Goal: Find specific page/section: Find specific page/section

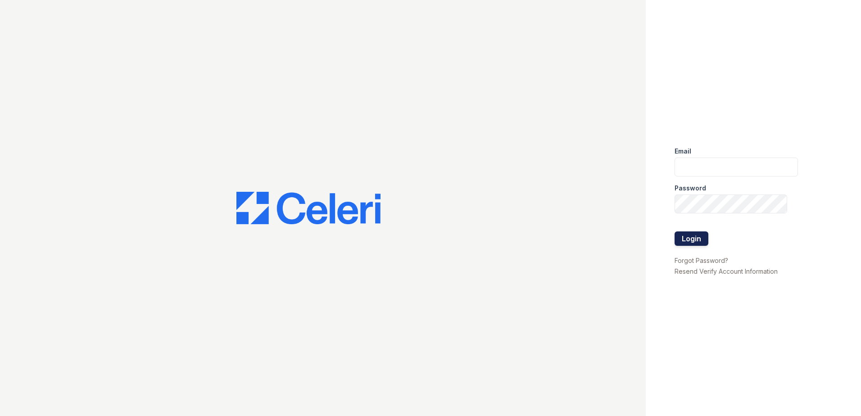
type input "[EMAIL_ADDRESS][DOMAIN_NAME]"
click at [680, 237] on button "Login" at bounding box center [691, 238] width 34 height 14
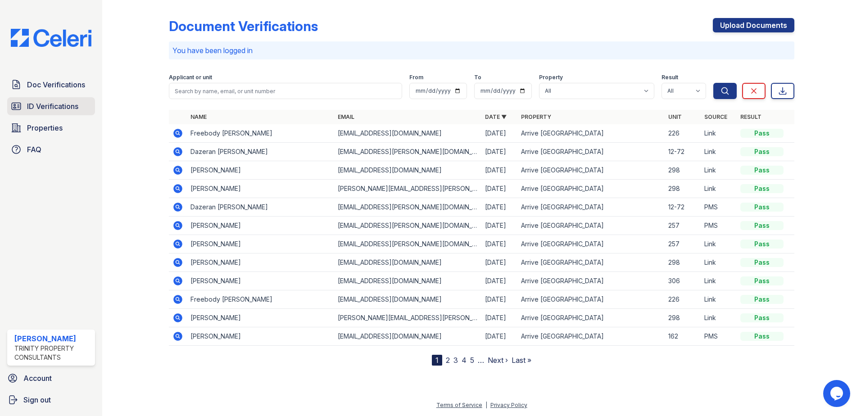
click at [72, 108] on span "ID Verifications" at bounding box center [52, 106] width 51 height 11
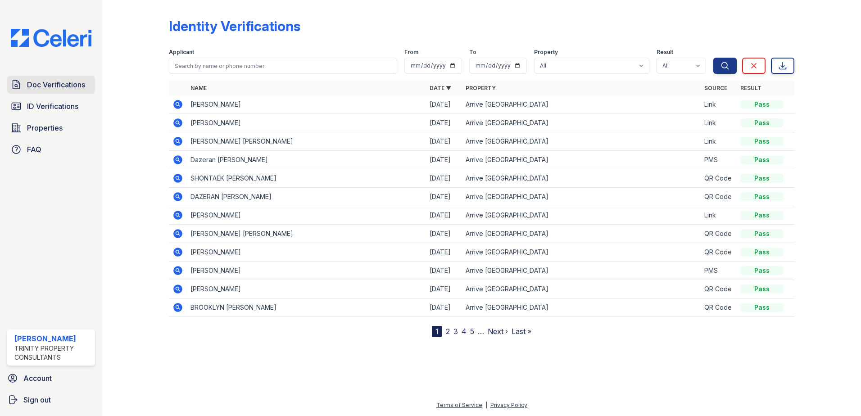
click at [75, 86] on span "Doc Verifications" at bounding box center [56, 84] width 58 height 11
